Goal: Transaction & Acquisition: Purchase product/service

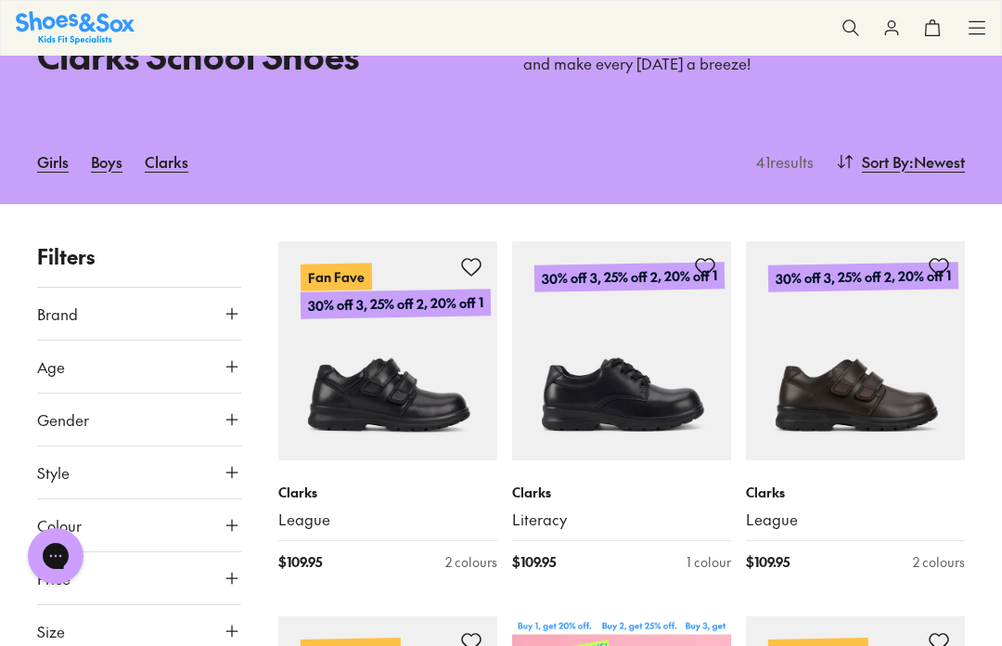
scroll to position [209, 0]
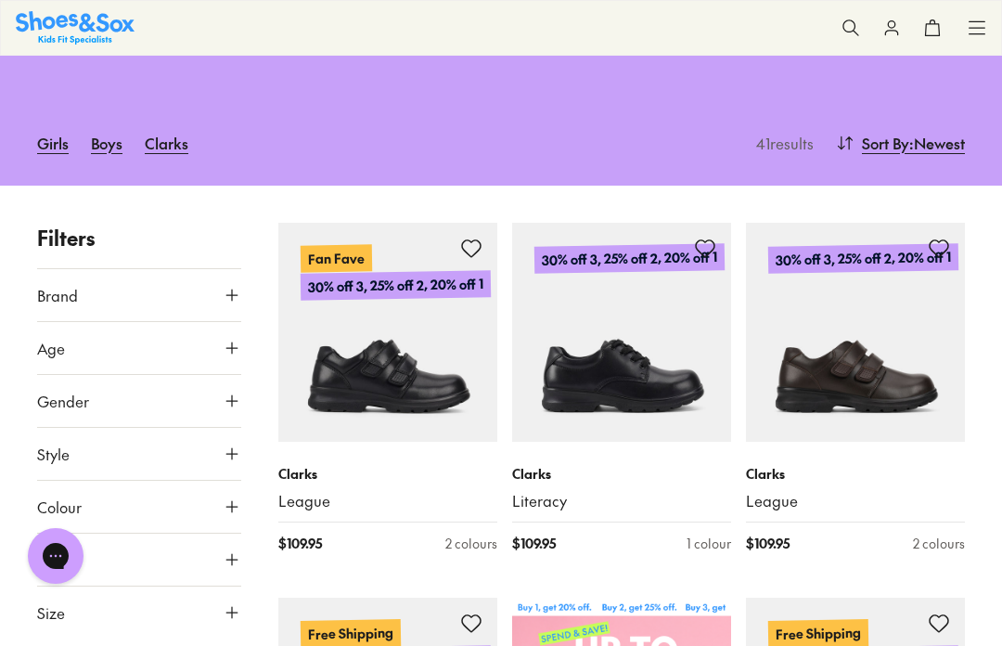
click at [64, 347] on span "Age" at bounding box center [51, 348] width 28 height 22
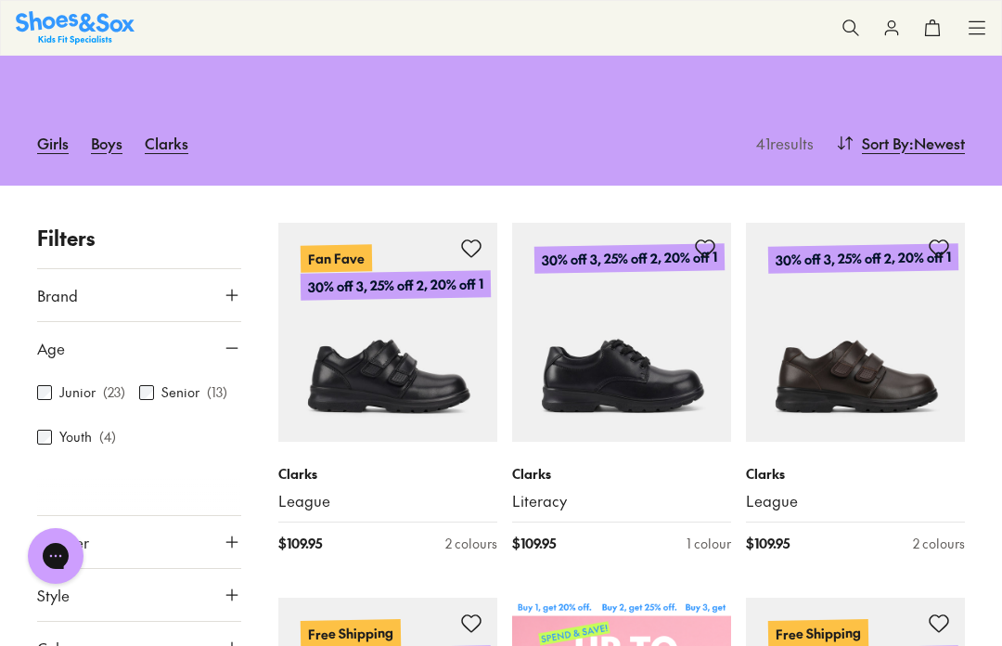
click at [77, 292] on span "Brand" at bounding box center [57, 295] width 41 height 22
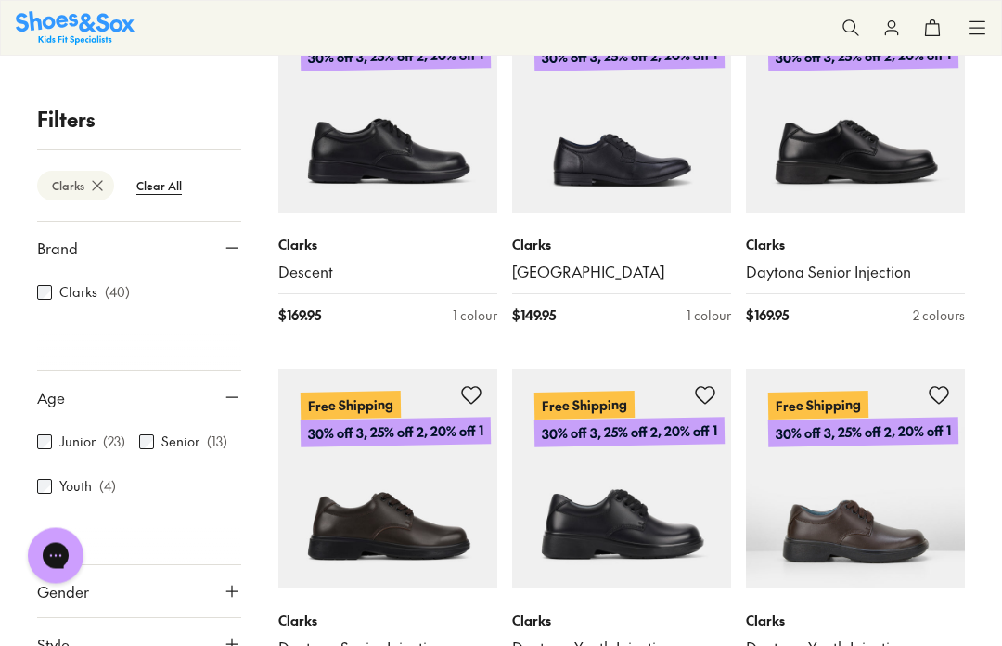
scroll to position [1192, 0]
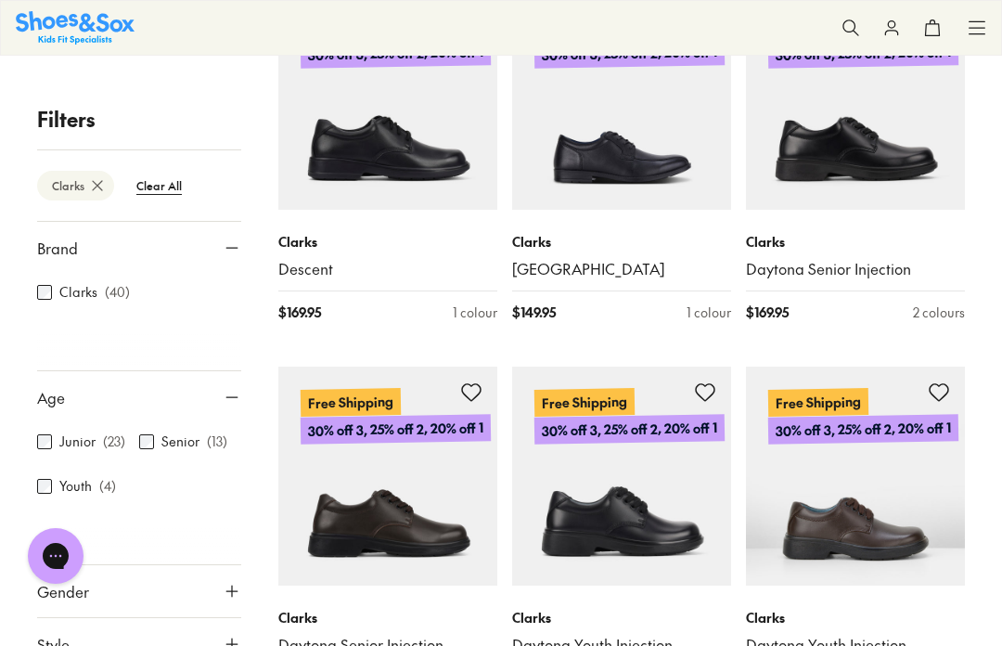
click at [239, 599] on icon at bounding box center [232, 591] width 19 height 19
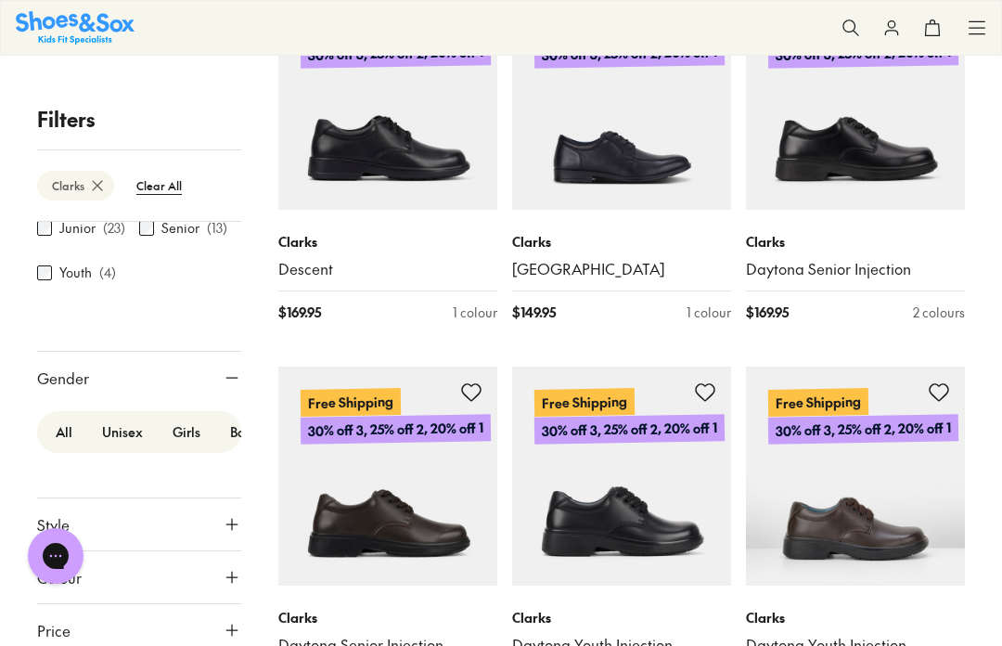
scroll to position [213, 0]
click at [238, 424] on label "Boys" at bounding box center [244, 433] width 58 height 34
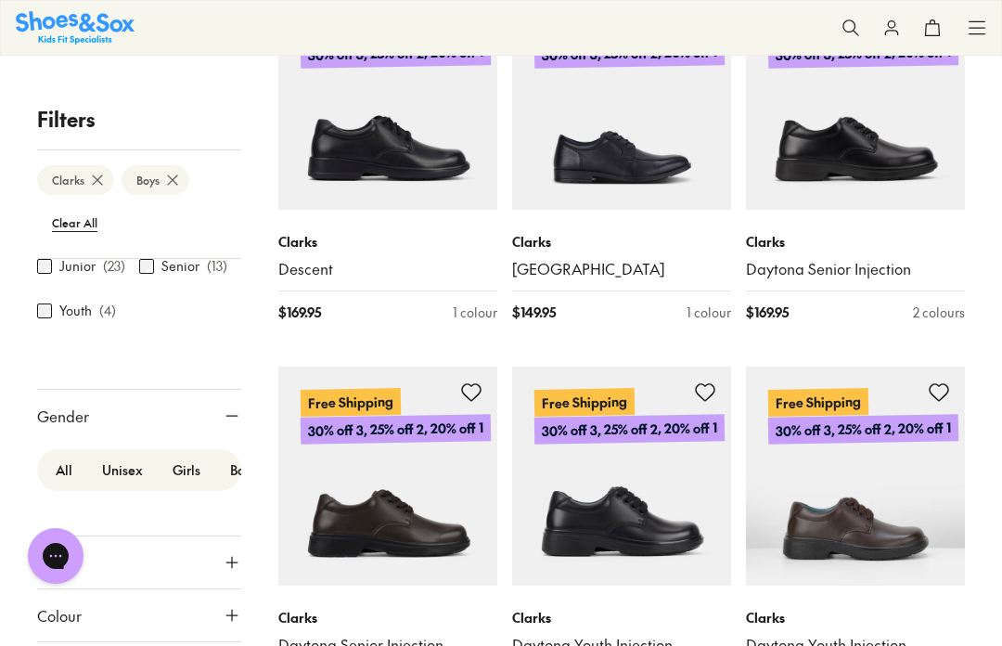
scroll to position [191, 0]
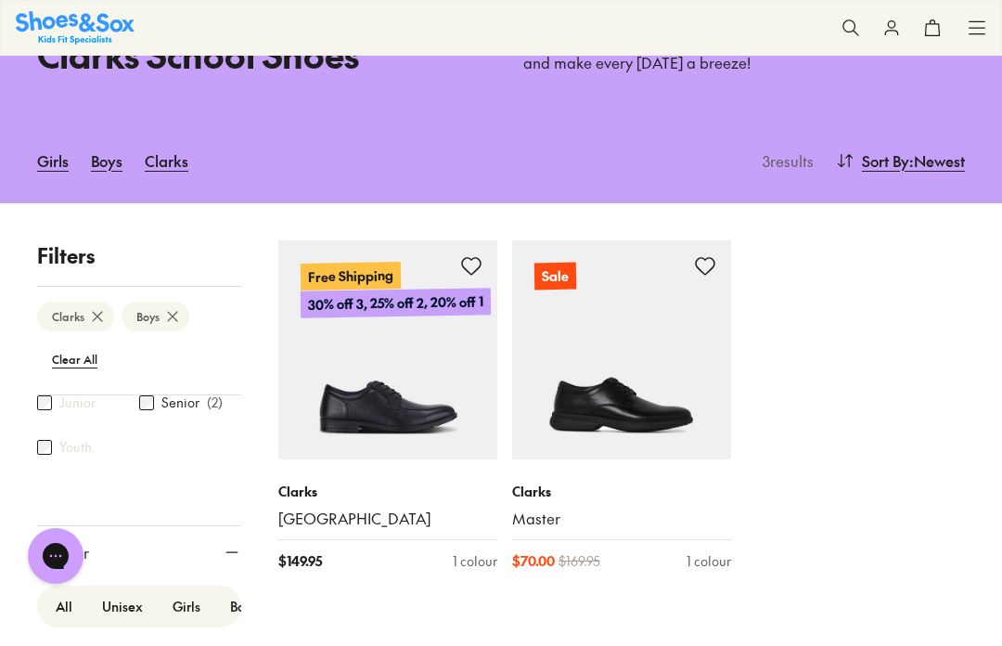
click at [316, 487] on p "Clarks" at bounding box center [387, 491] width 219 height 19
click at [323, 519] on link "[GEOGRAPHIC_DATA]" at bounding box center [387, 519] width 219 height 20
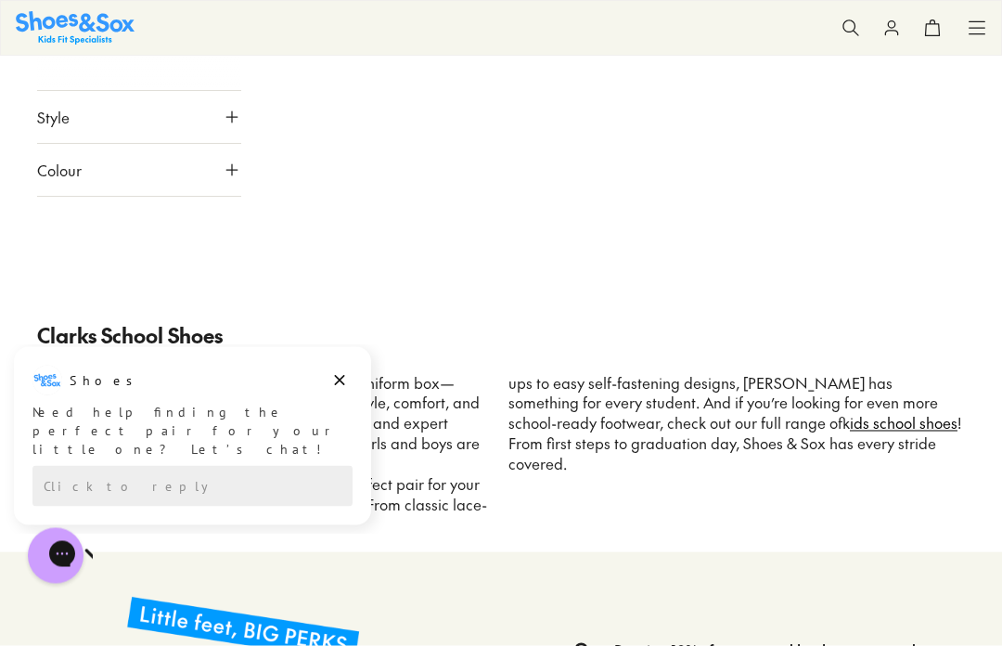
scroll to position [773, 0]
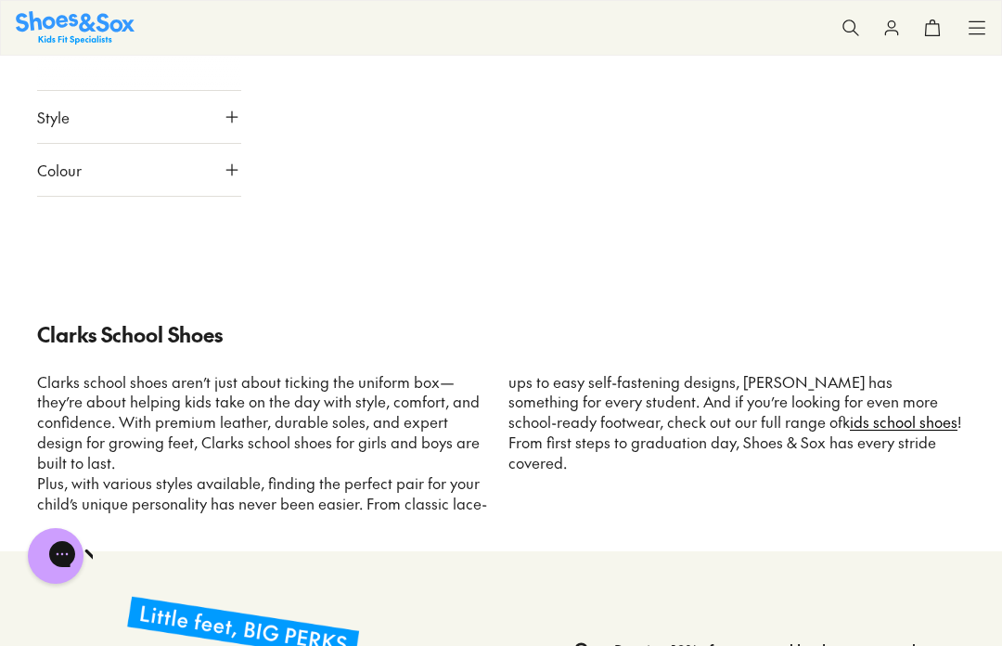
click at [352, 445] on p "Clarks school shoes aren’t just about ticking the uniform box—they’re about hel…" at bounding box center [265, 423] width 457 height 102
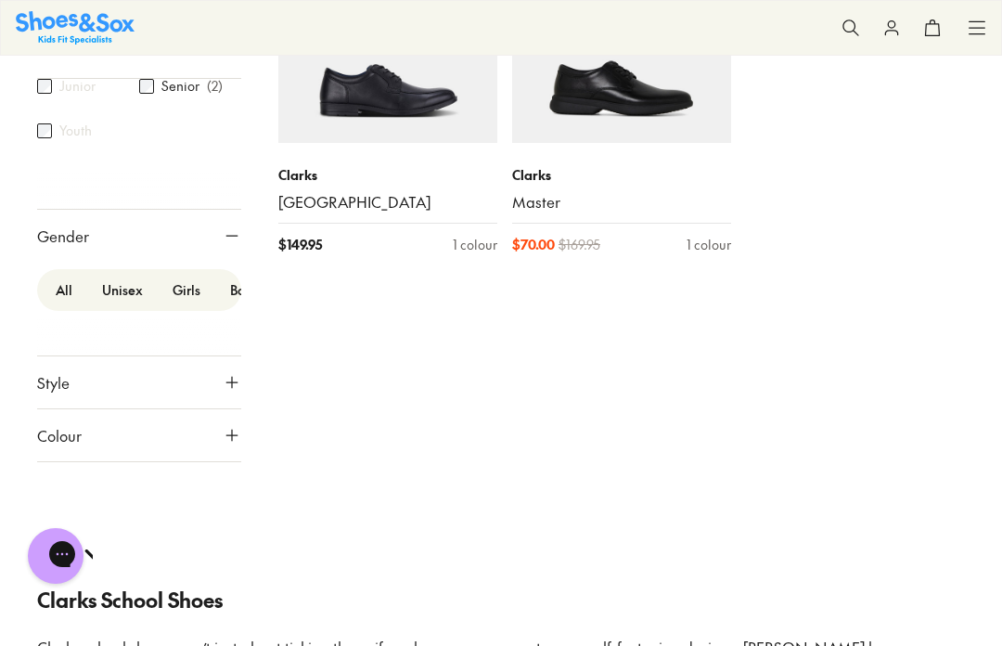
scroll to position [480, 0]
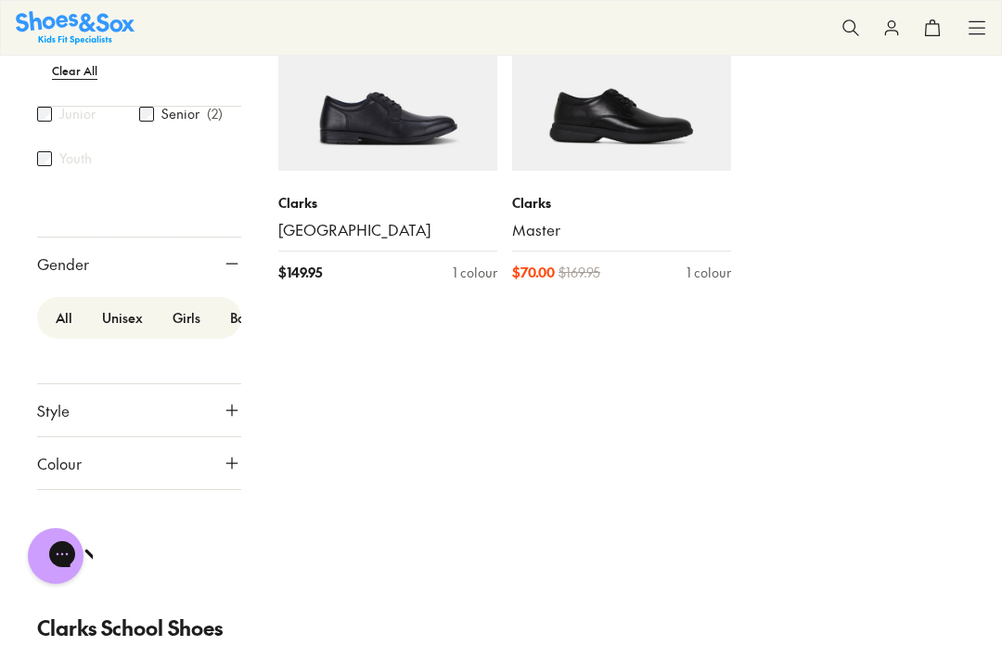
click at [239, 406] on icon at bounding box center [232, 410] width 19 height 19
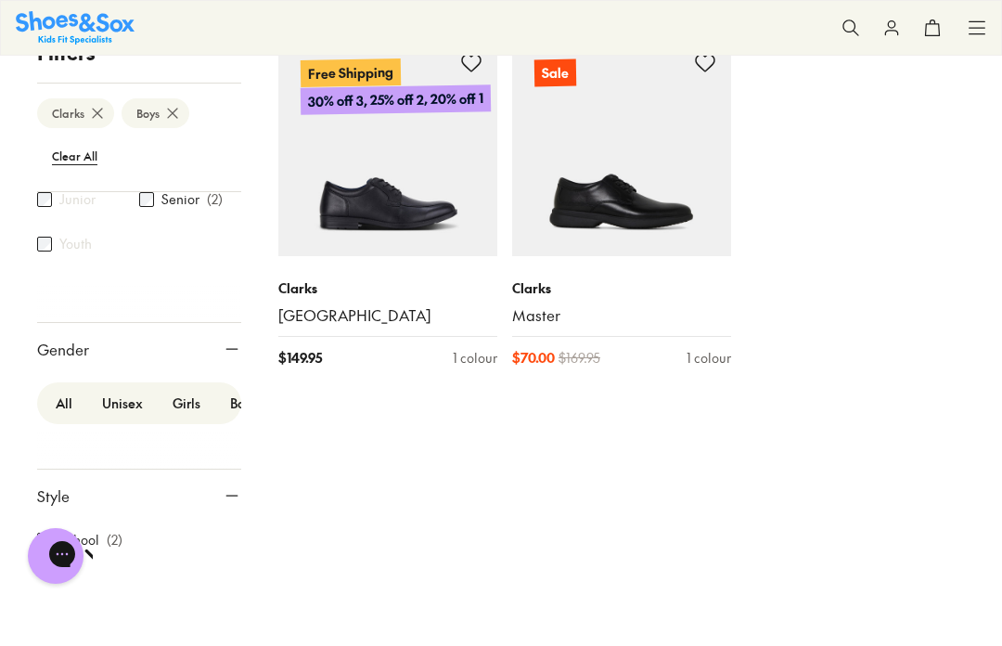
scroll to position [0, 0]
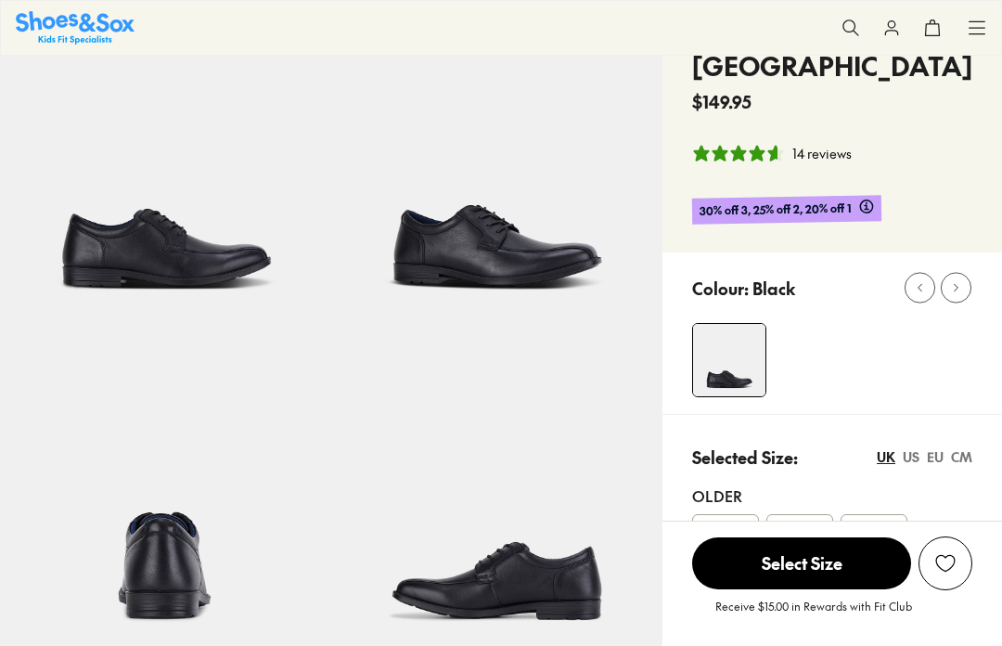
scroll to position [114, 0]
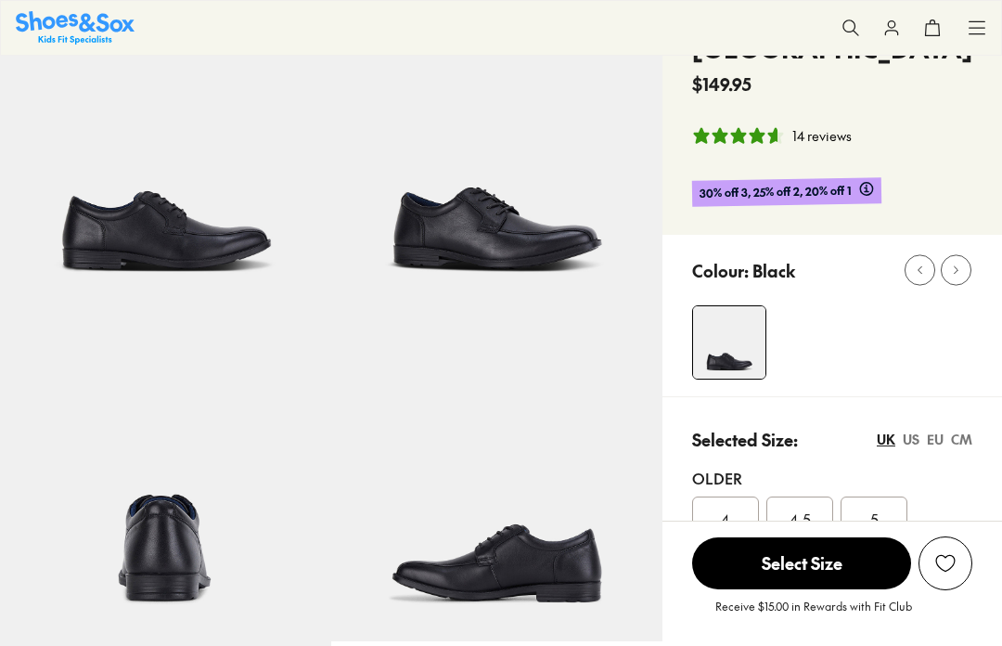
select select "*"
click at [816, 571] on div "6" at bounding box center [800, 570] width 67 height 45
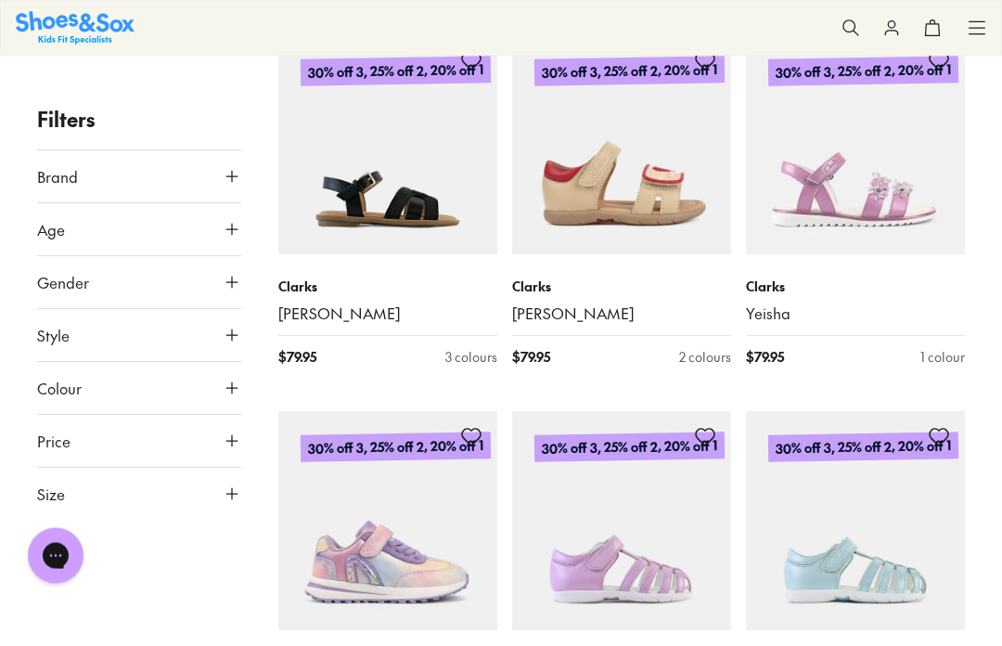
scroll to position [1899, 0]
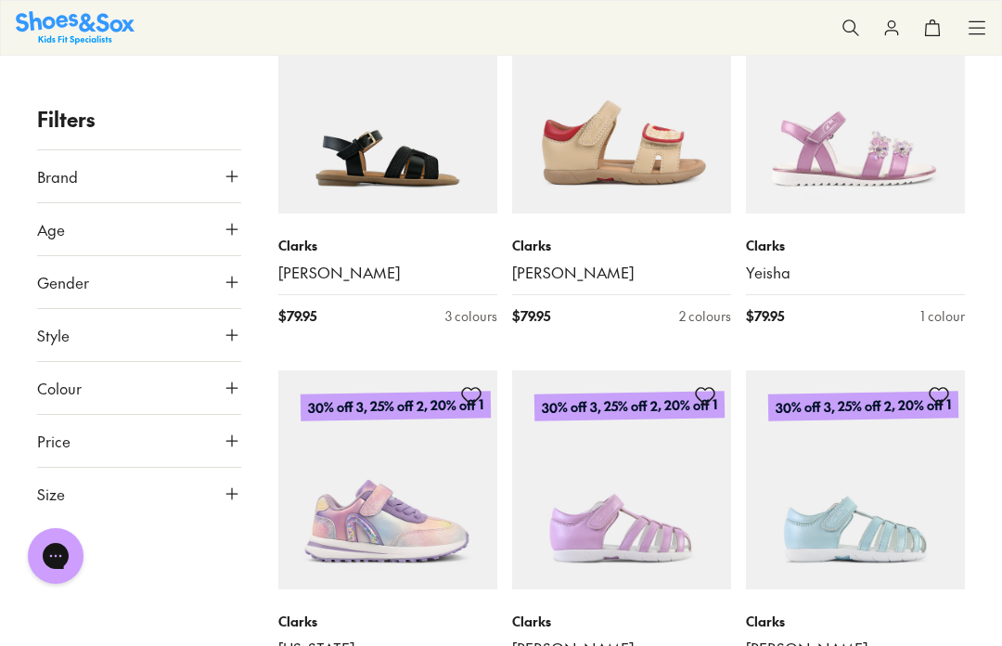
click at [239, 332] on icon at bounding box center [232, 335] width 19 height 19
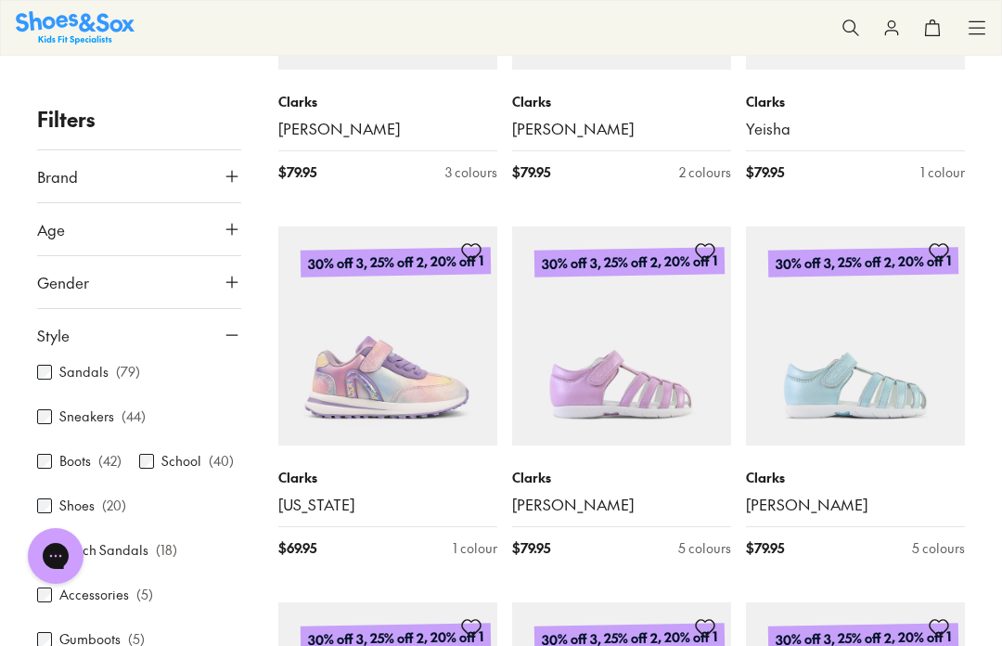
scroll to position [7, 0]
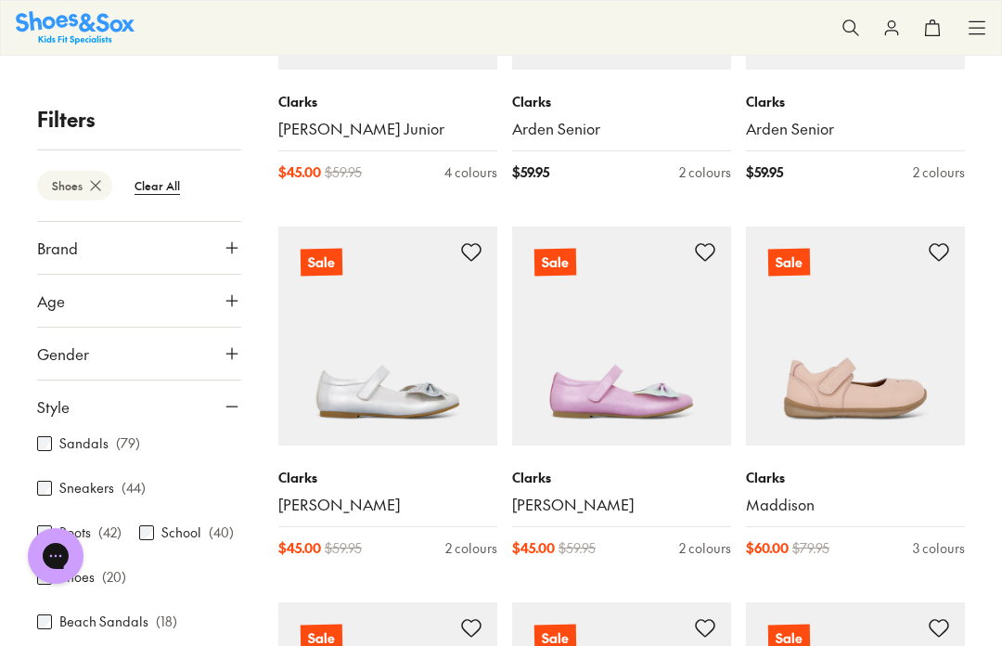
scroll to position [96, 0]
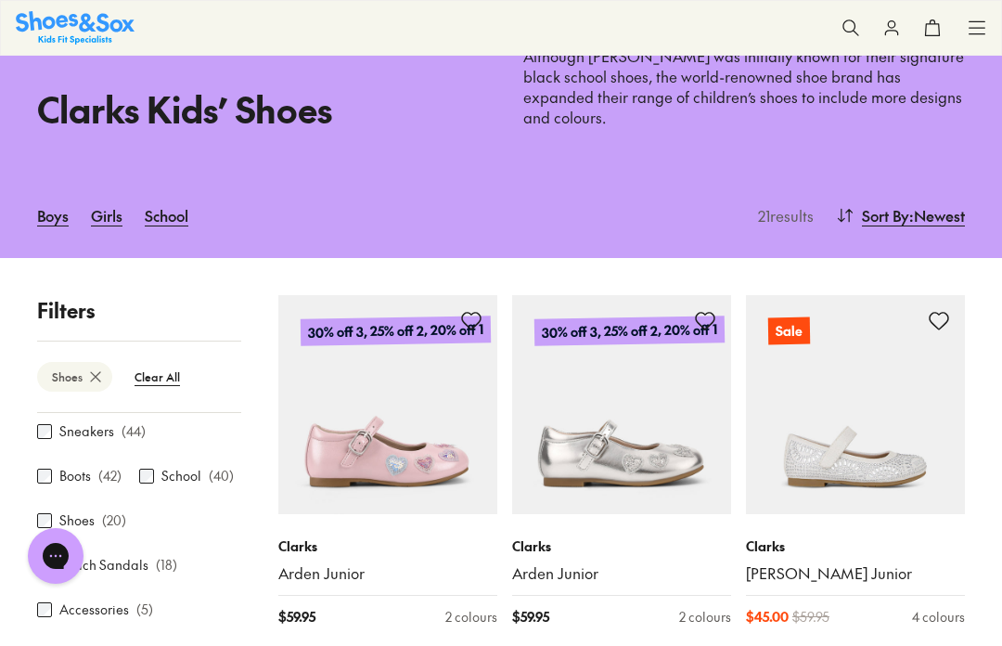
click at [239, 539] on div "Sandals ( 79 ) Sneakers ( 44 ) Boots ( 42 ) School ( 40 ) Shoes ( 20 ) Beach Sa…" at bounding box center [139, 531] width 204 height 327
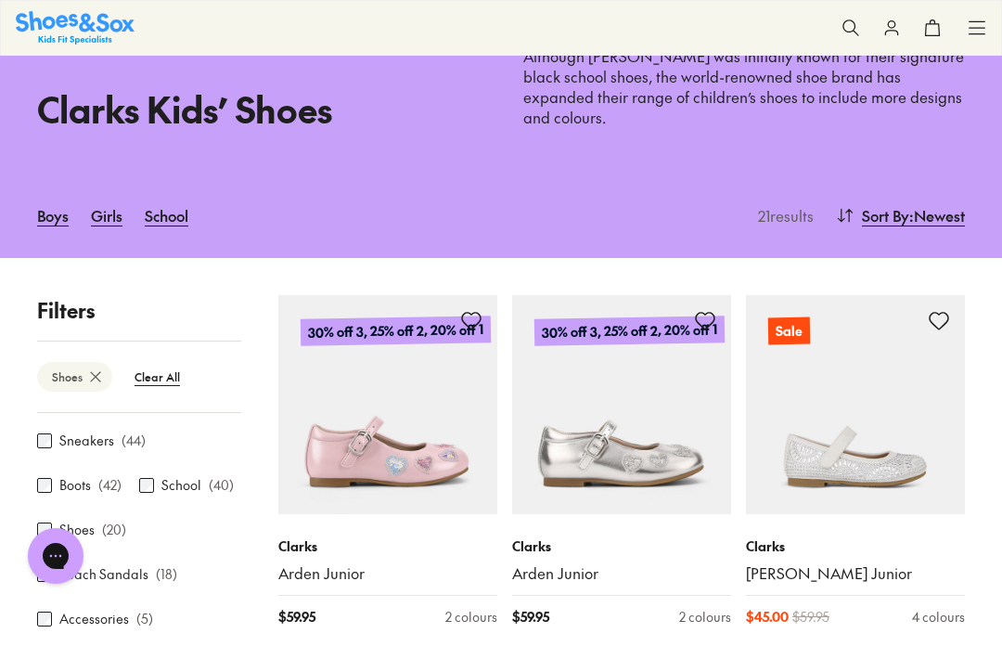
scroll to position [238, 0]
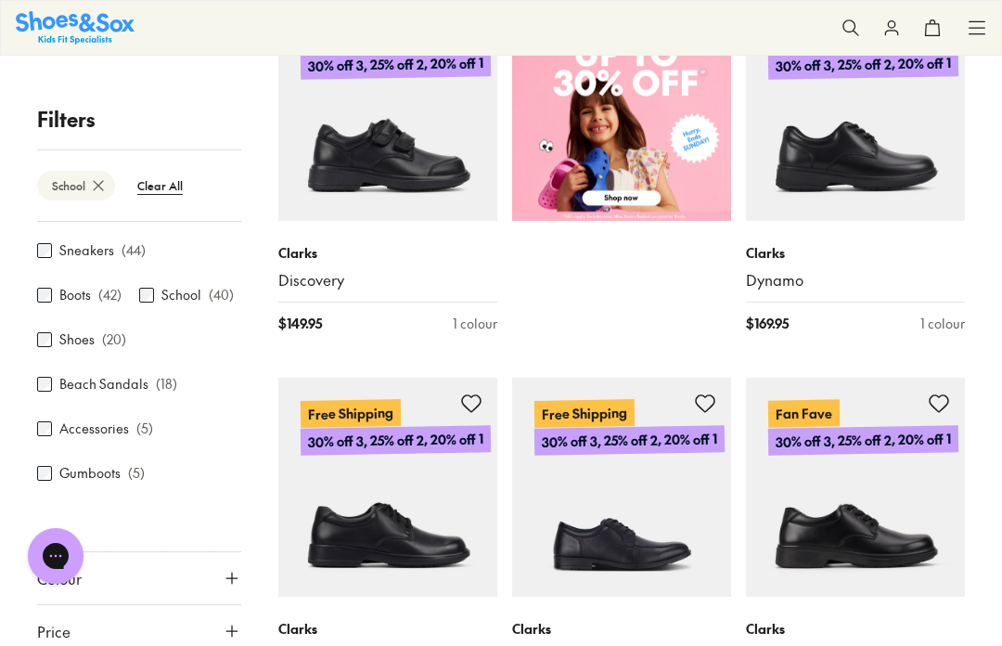
scroll to position [791, 0]
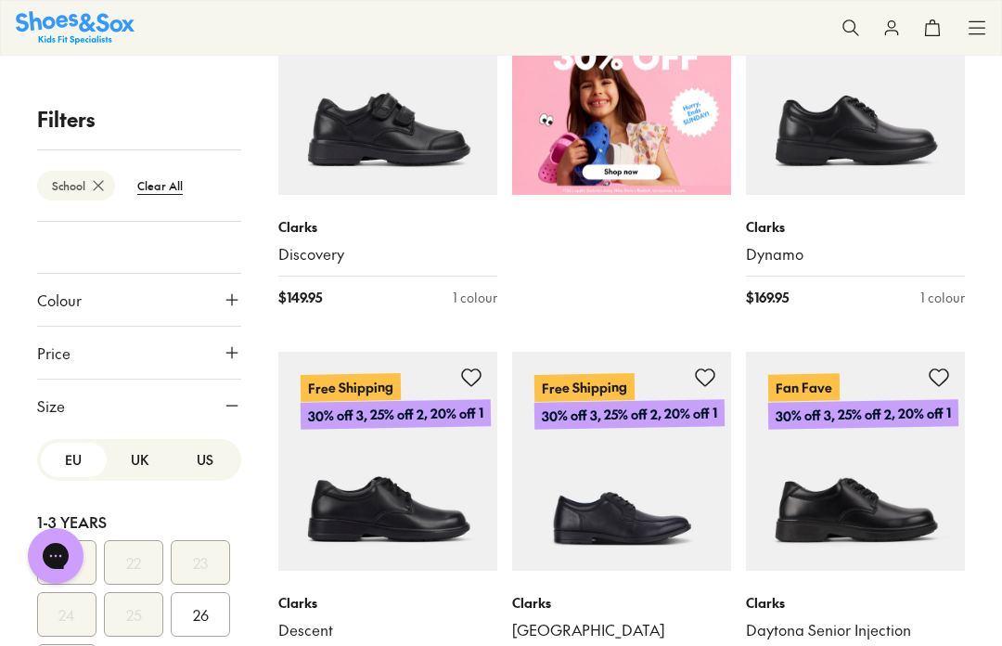
scroll to position [0, 0]
click at [217, 466] on button "US" at bounding box center [205, 460] width 66 height 34
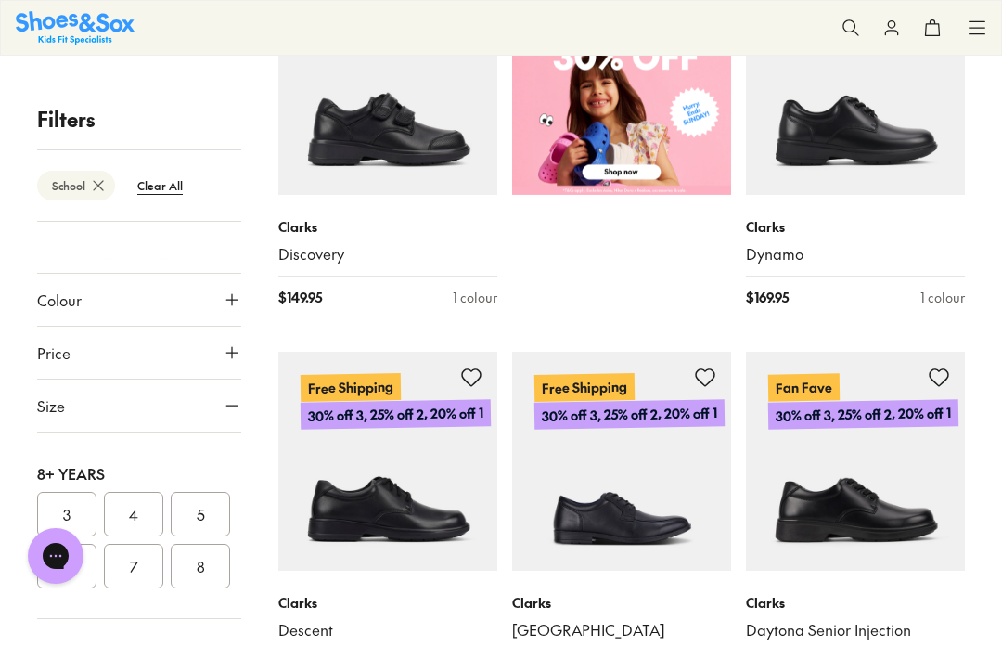
scroll to position [557, 0]
click at [82, 567] on button "6" at bounding box center [66, 565] width 59 height 45
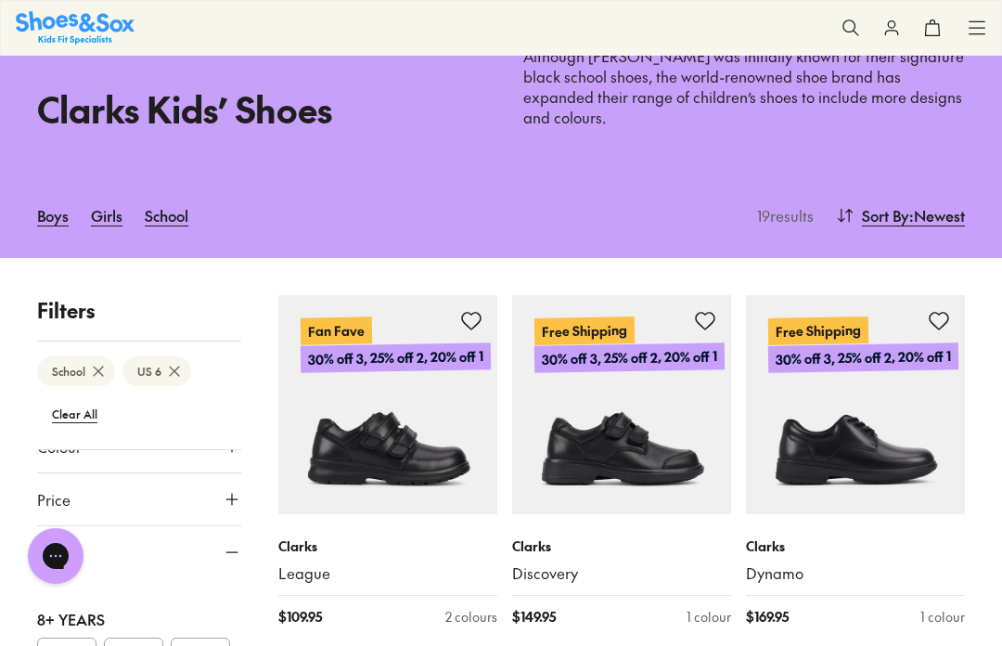
click at [705, 465] on img at bounding box center [621, 404] width 219 height 219
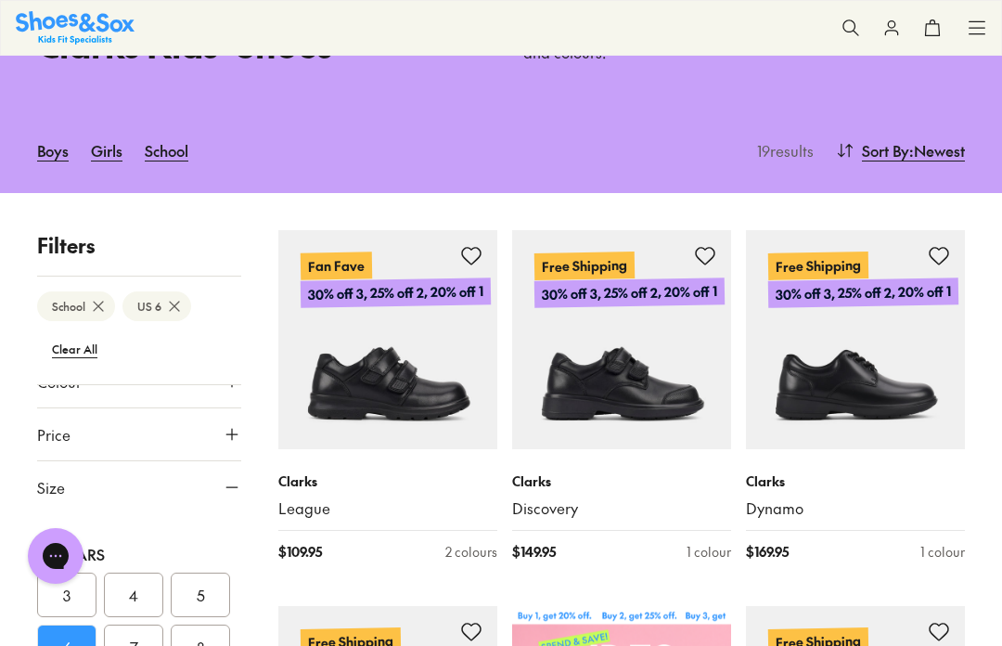
scroll to position [391, 0]
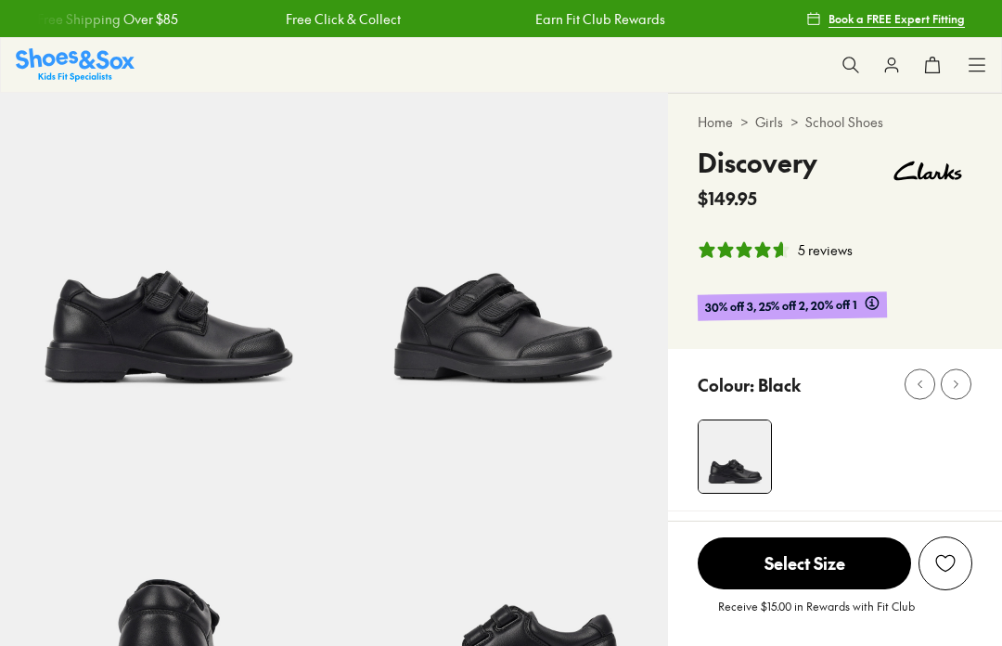
select select "*"
